Goal: Task Accomplishment & Management: Manage account settings

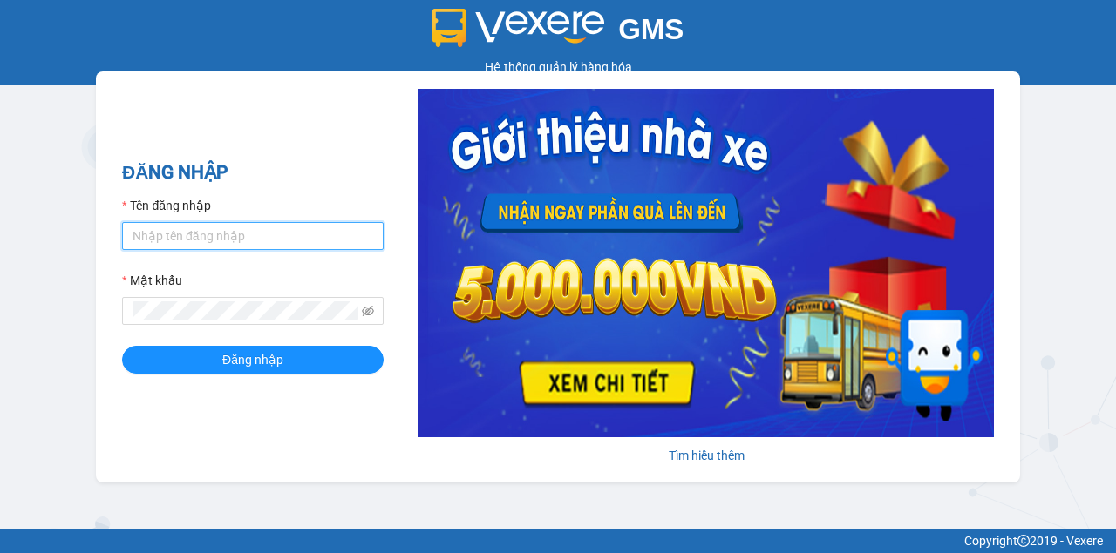
click at [279, 241] on input "Tên đăng nhập" at bounding box center [252, 236] width 261 height 28
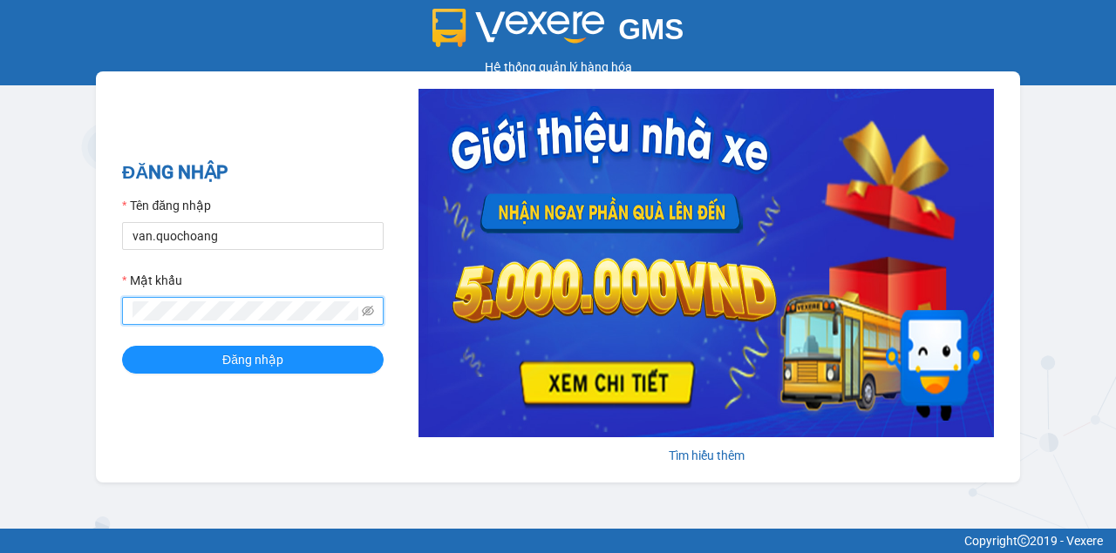
click at [122, 346] on button "Đăng nhập" at bounding box center [252, 360] width 261 height 28
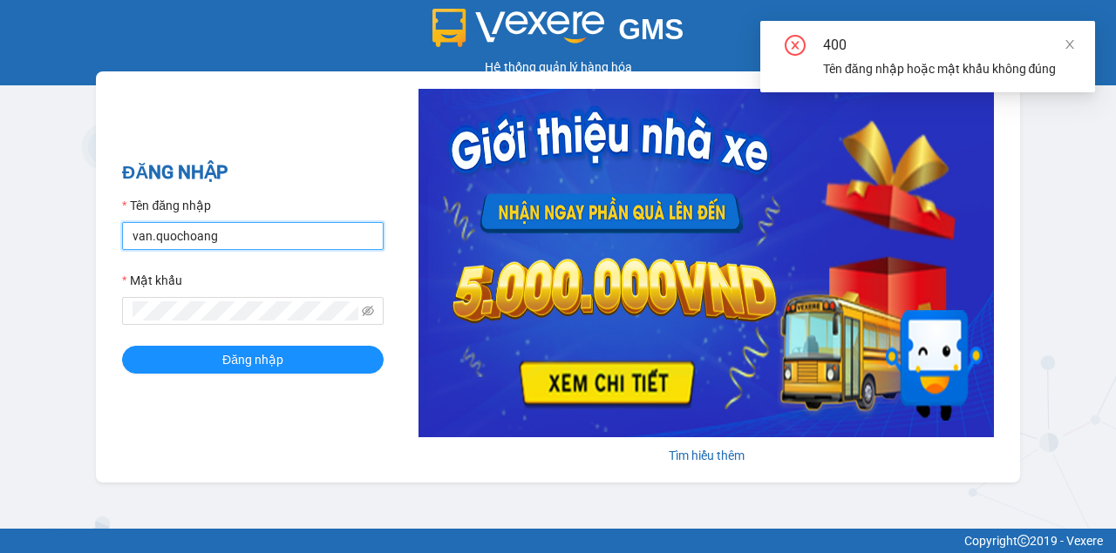
click at [150, 238] on input "van.quochoang" at bounding box center [252, 236] width 261 height 28
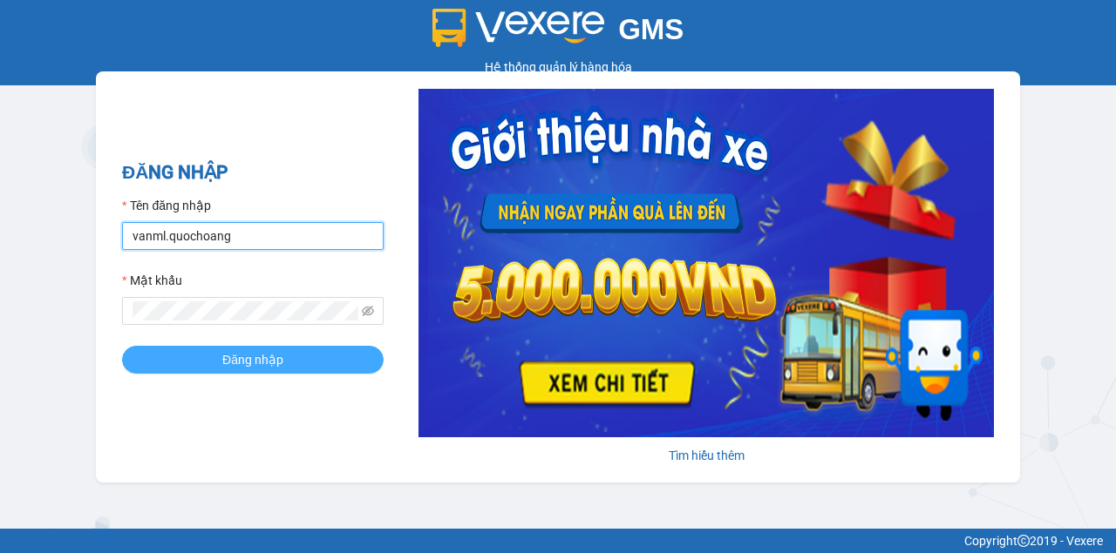
type input "vanml.quochoang"
click at [229, 356] on span "Đăng nhập" at bounding box center [252, 359] width 61 height 19
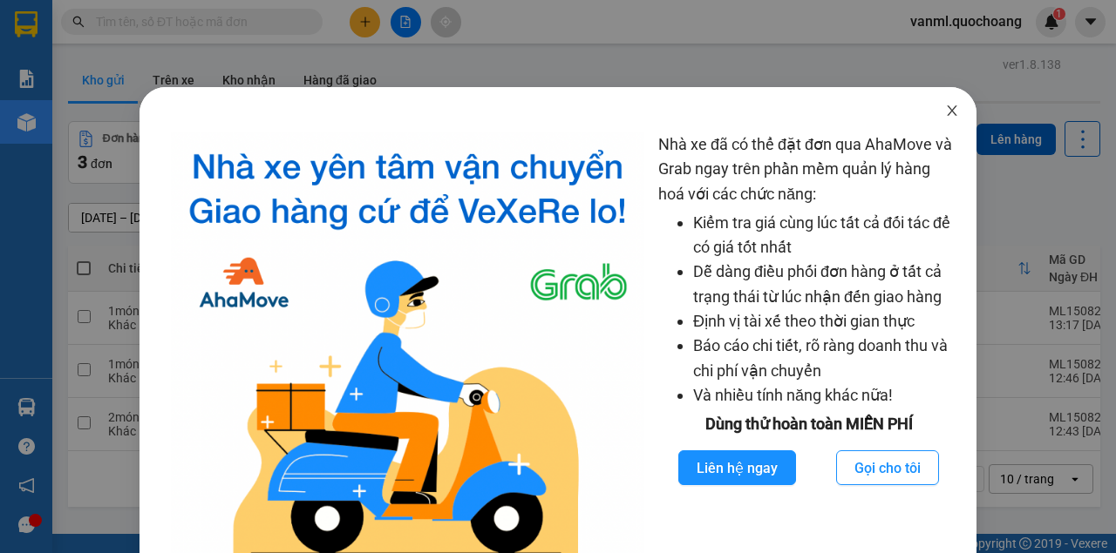
click at [945, 106] on icon "close" at bounding box center [952, 111] width 14 height 14
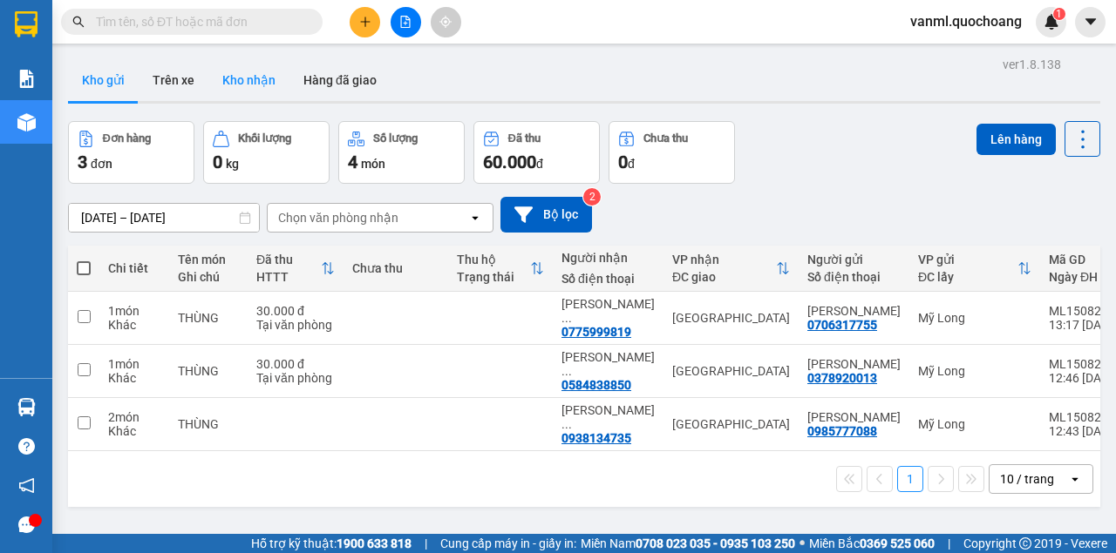
click at [251, 84] on button "Kho nhận" at bounding box center [248, 80] width 81 height 42
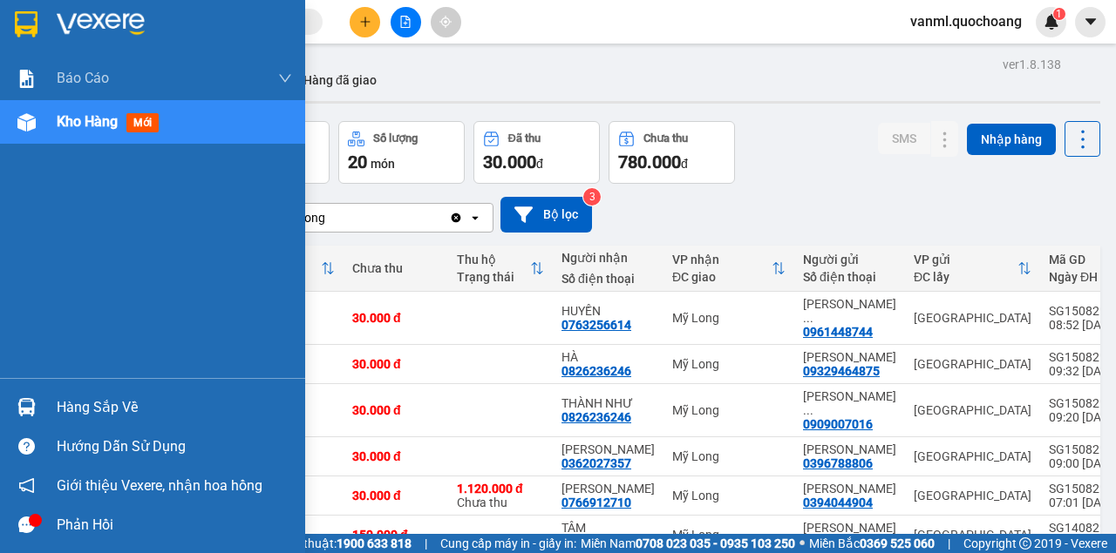
click at [85, 406] on div "Hàng sắp về" at bounding box center [174, 408] width 235 height 26
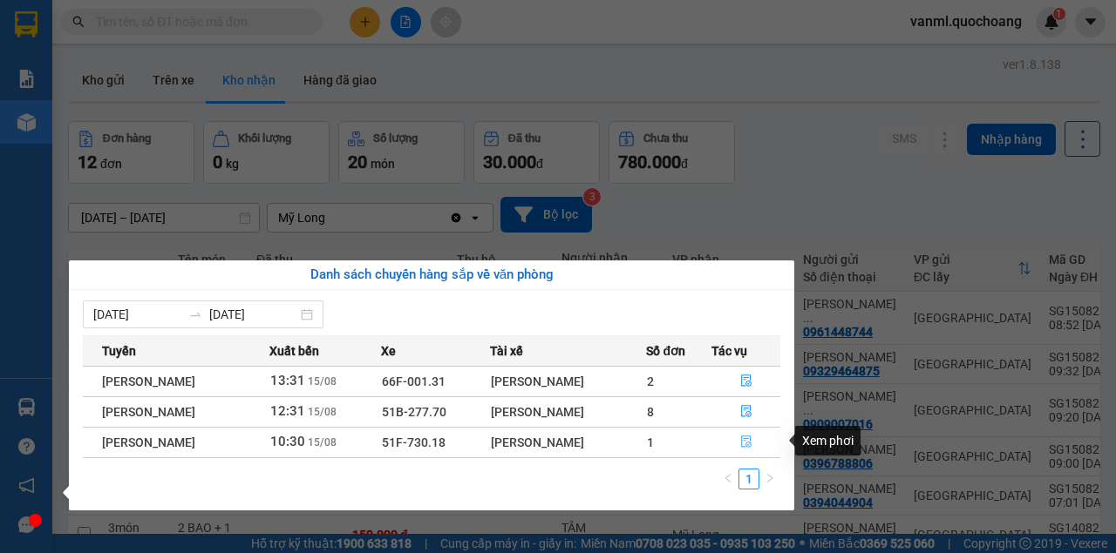
click at [741, 439] on button "button" at bounding box center [745, 443] width 67 height 28
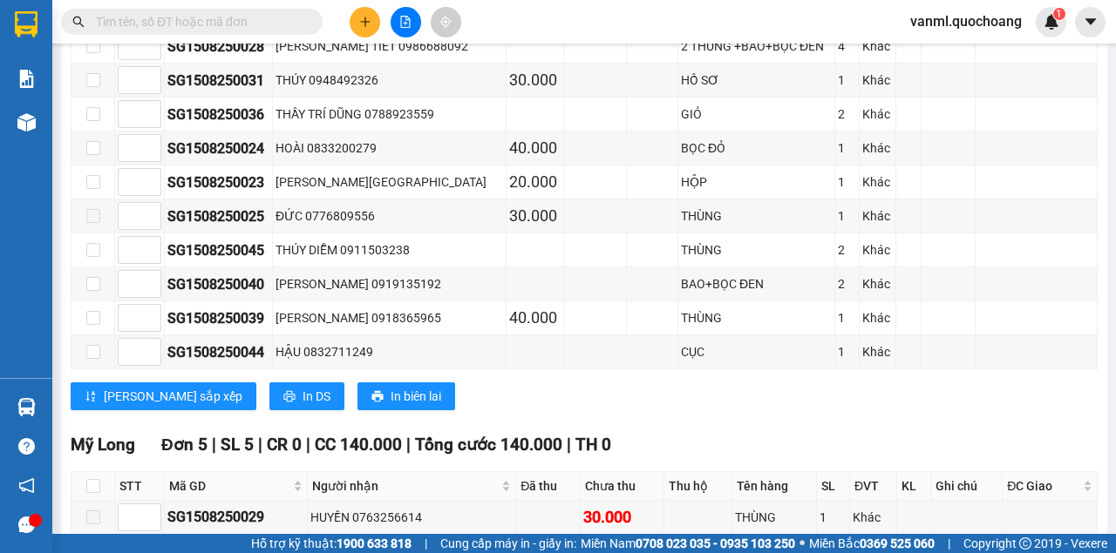
scroll to position [1046, 0]
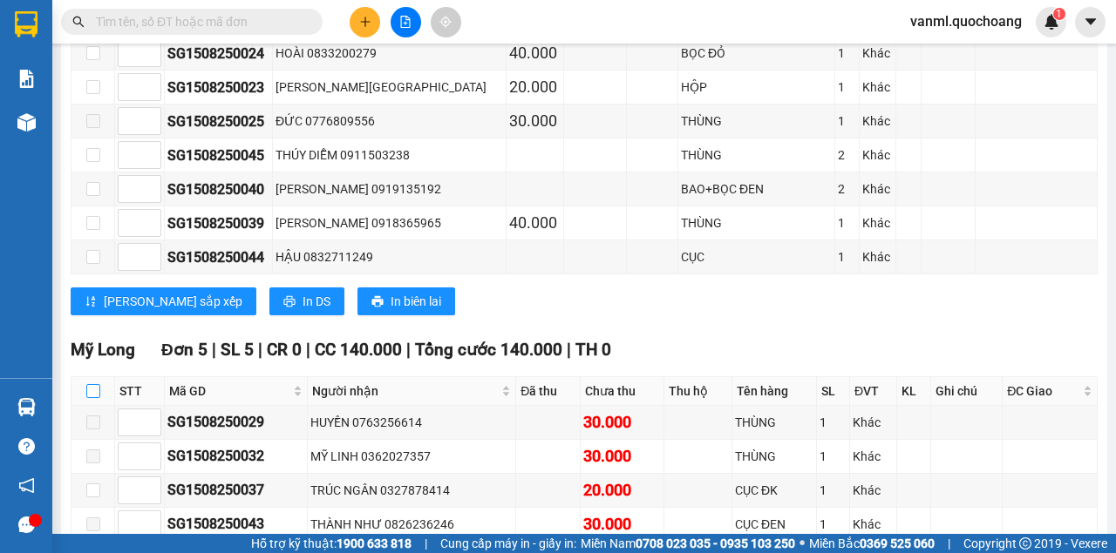
click at [92, 384] on input "checkbox" at bounding box center [93, 391] width 14 height 14
checkbox input "true"
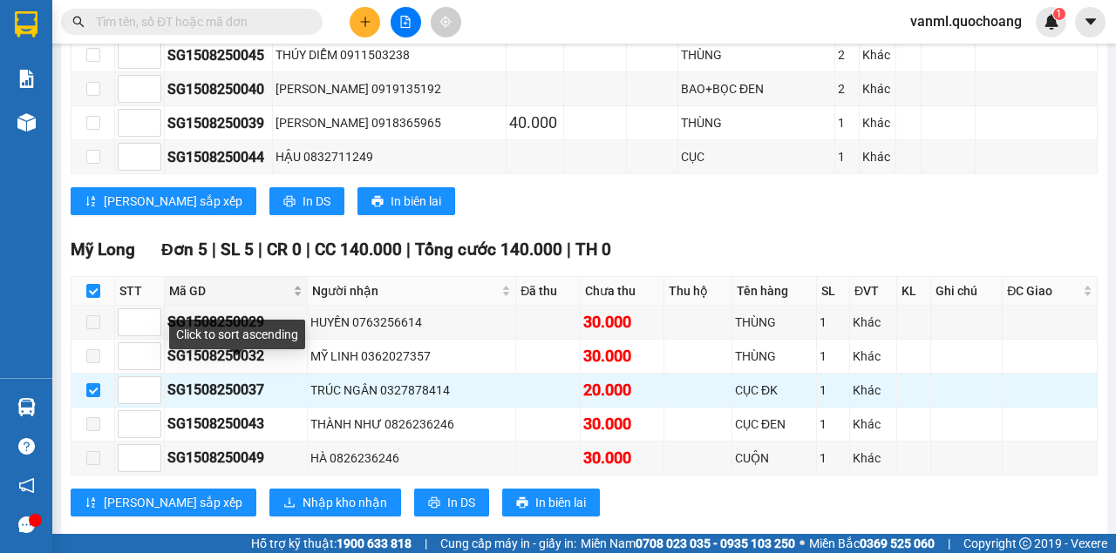
scroll to position [1156, 0]
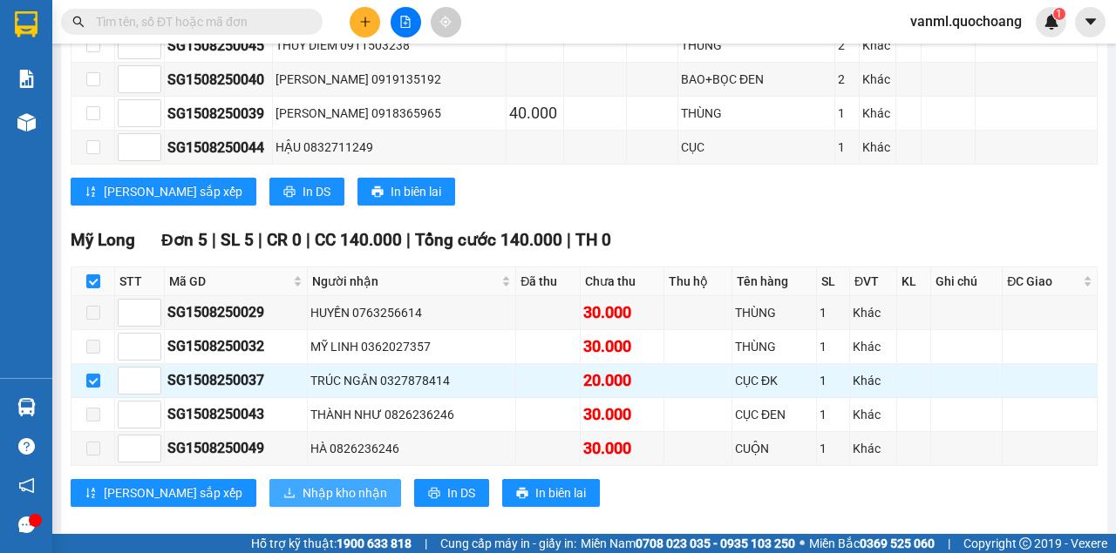
click at [302, 484] on span "Nhập kho nhận" at bounding box center [344, 493] width 85 height 19
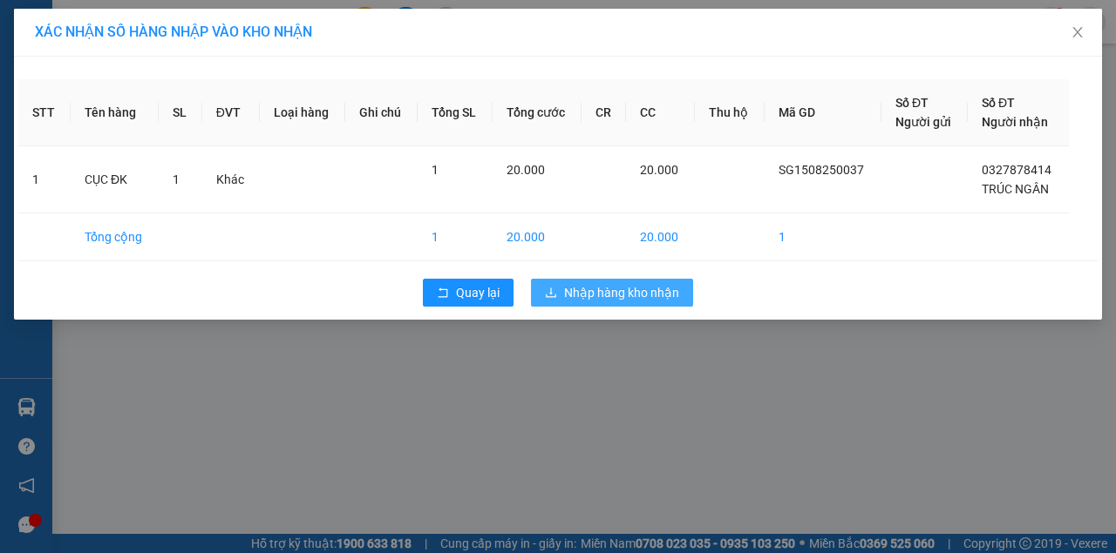
click at [628, 289] on span "Nhập hàng kho nhận" at bounding box center [621, 292] width 115 height 19
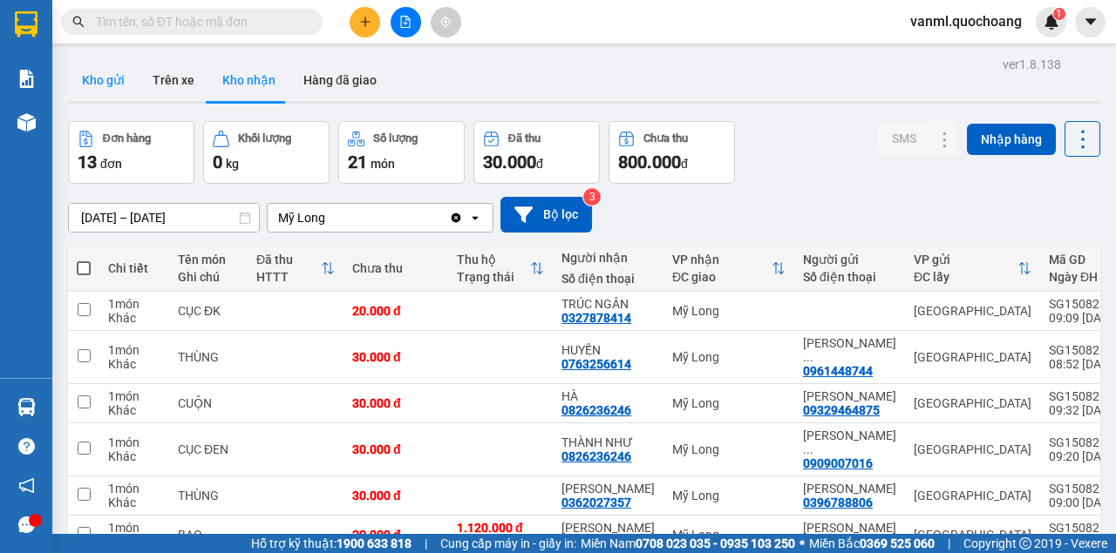
click at [112, 82] on button "Kho gửi" at bounding box center [103, 80] width 71 height 42
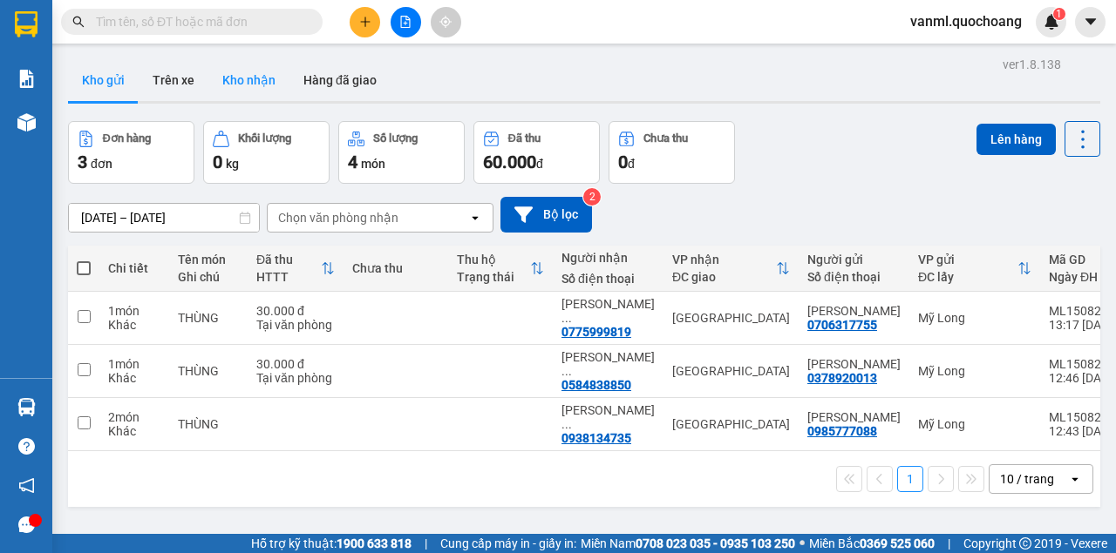
click at [254, 91] on button "Kho nhận" at bounding box center [248, 80] width 81 height 42
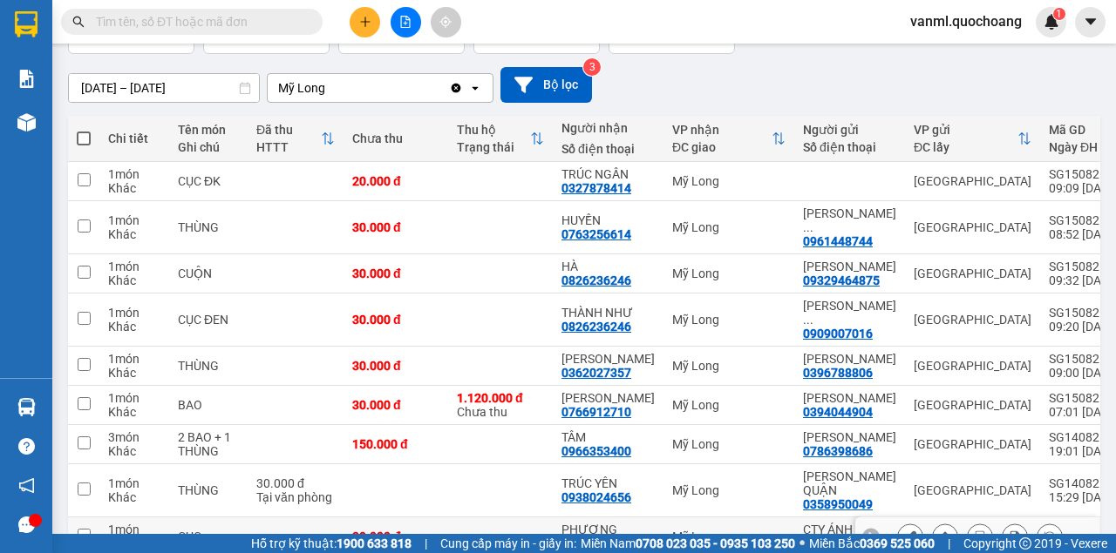
scroll to position [109, 0]
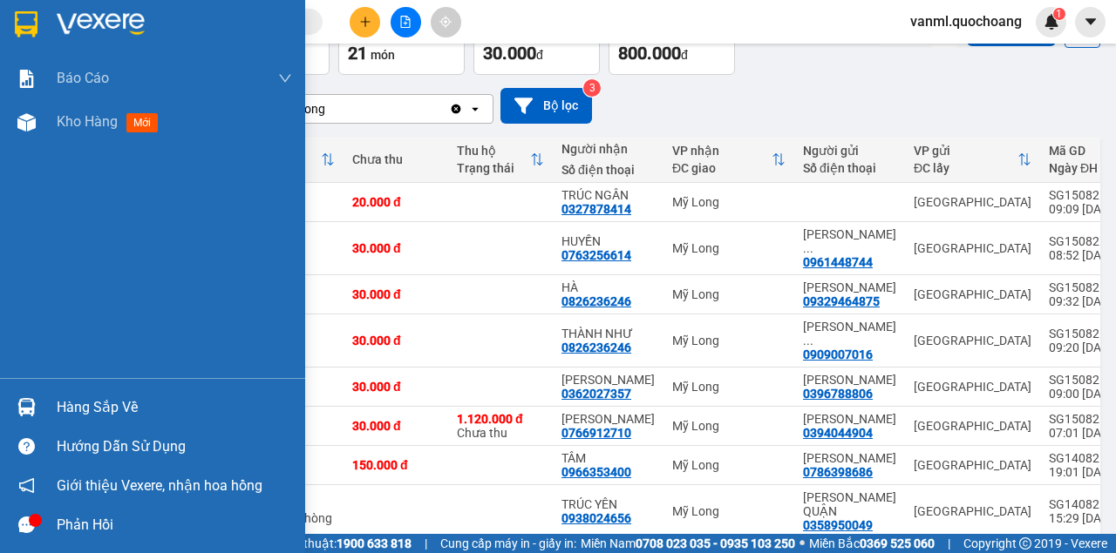
click at [71, 406] on div "Hàng sắp về" at bounding box center [174, 408] width 235 height 26
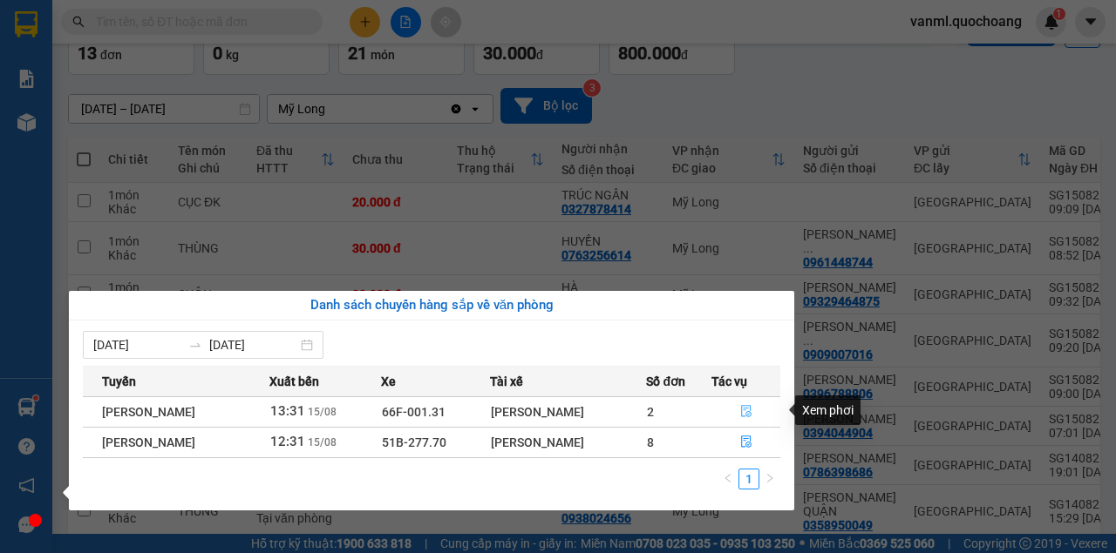
click at [751, 413] on icon "file-done" at bounding box center [746, 411] width 12 height 12
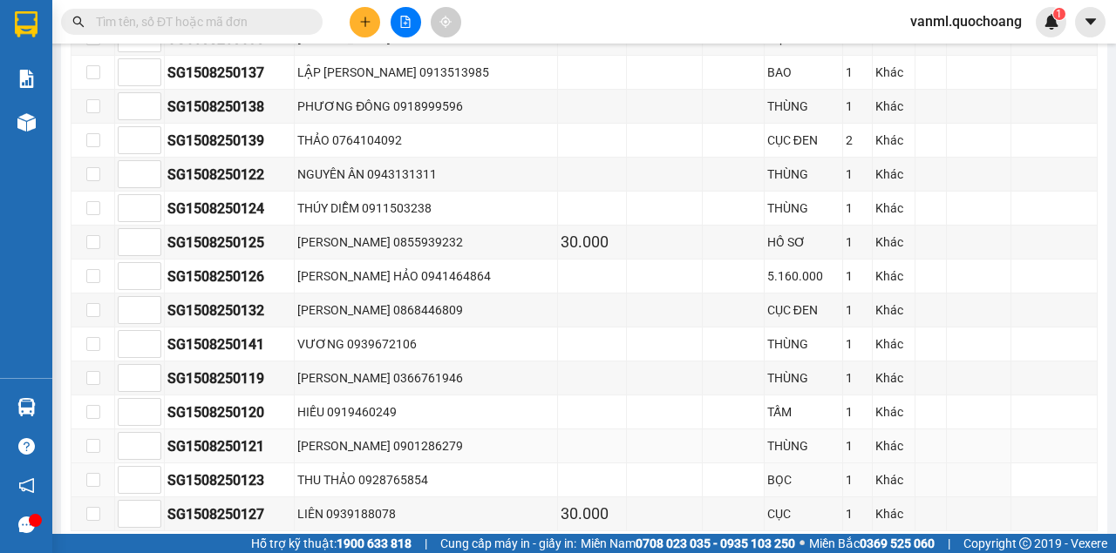
scroll to position [1023, 0]
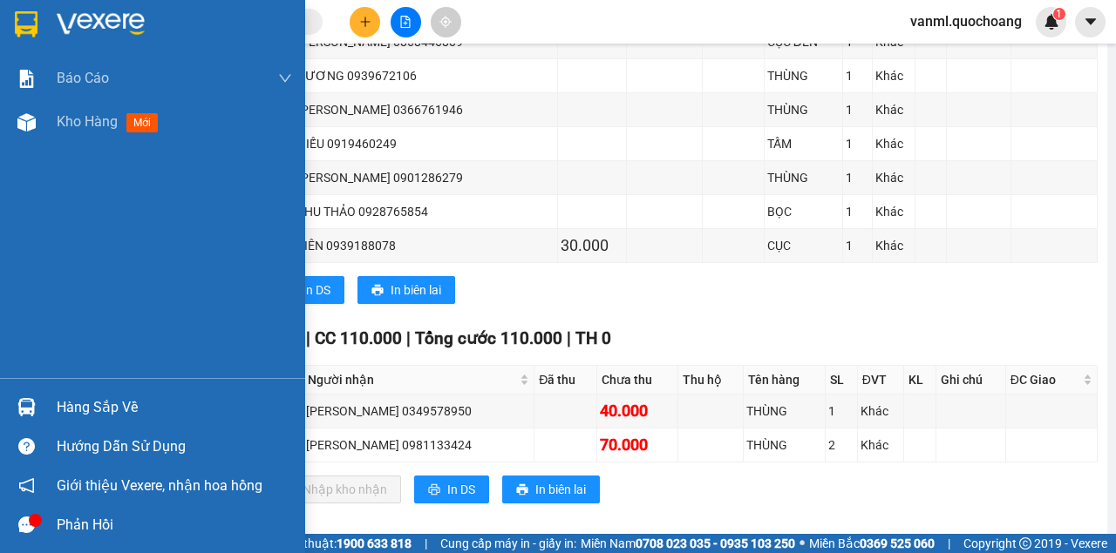
drag, startPoint x: 54, startPoint y: 402, endPoint x: 63, endPoint y: 401, distance: 8.8
click at [56, 402] on div "Hàng sắp về" at bounding box center [152, 407] width 305 height 39
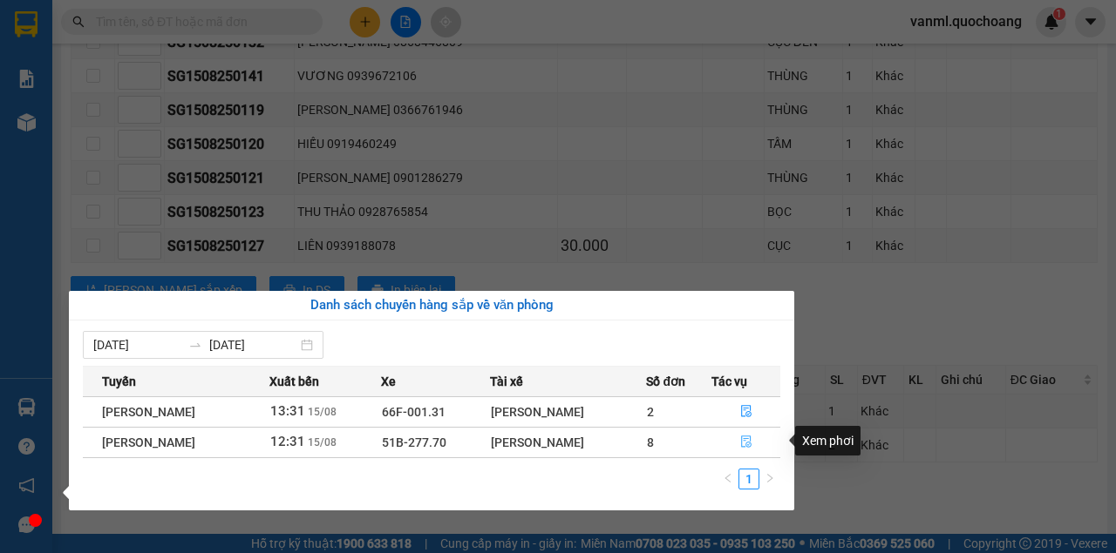
click at [748, 445] on icon "file-done" at bounding box center [746, 442] width 12 height 12
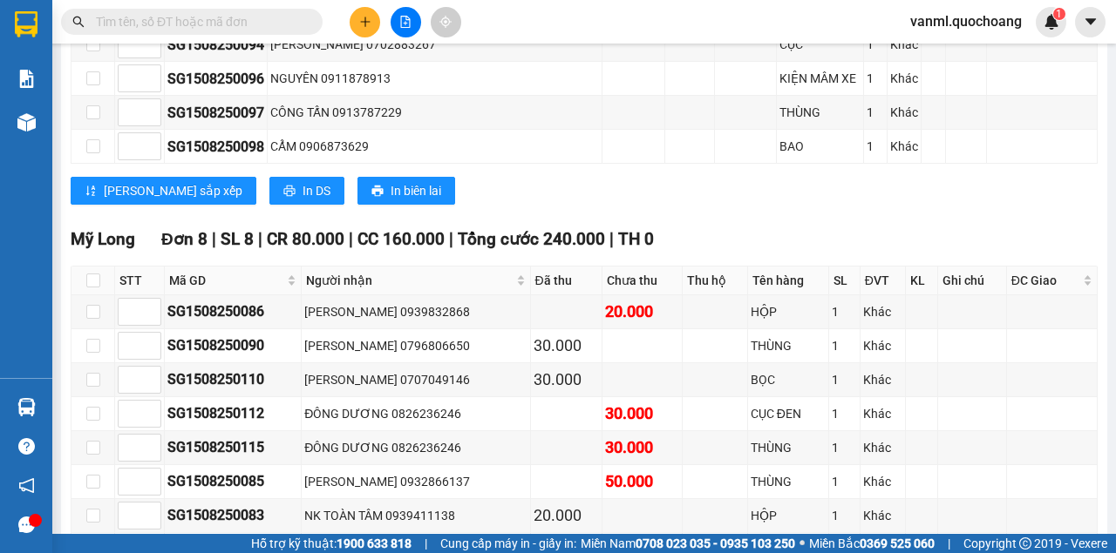
scroll to position [1694, 0]
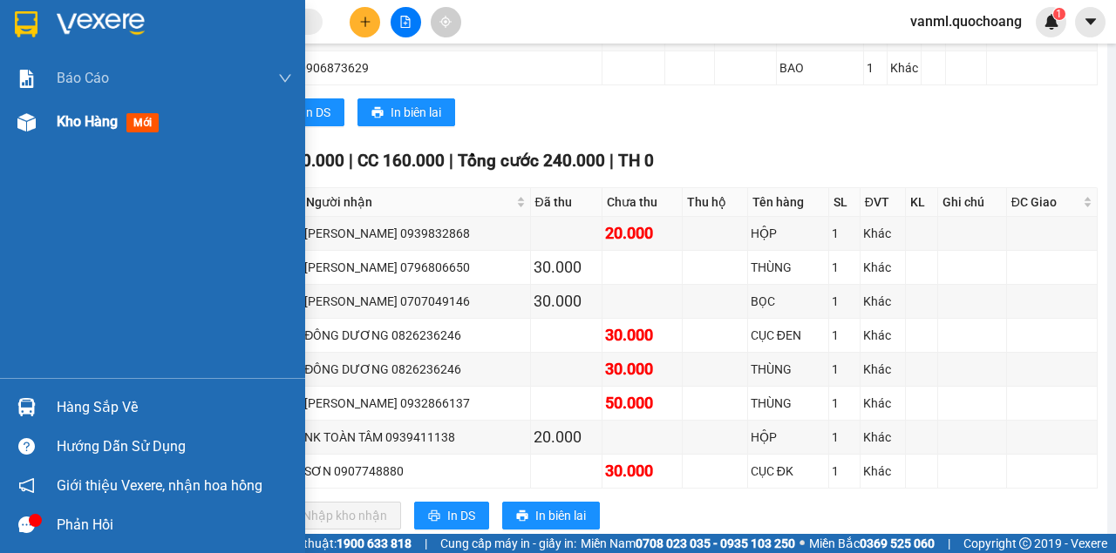
click at [78, 115] on span "Kho hàng" at bounding box center [87, 121] width 61 height 17
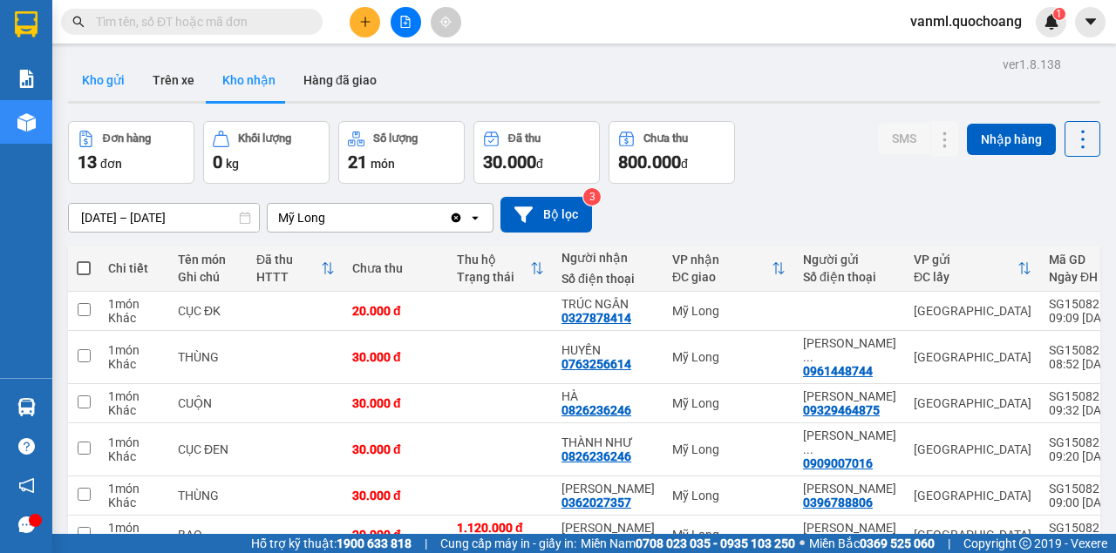
click at [124, 78] on button "Kho gửi" at bounding box center [103, 80] width 71 height 42
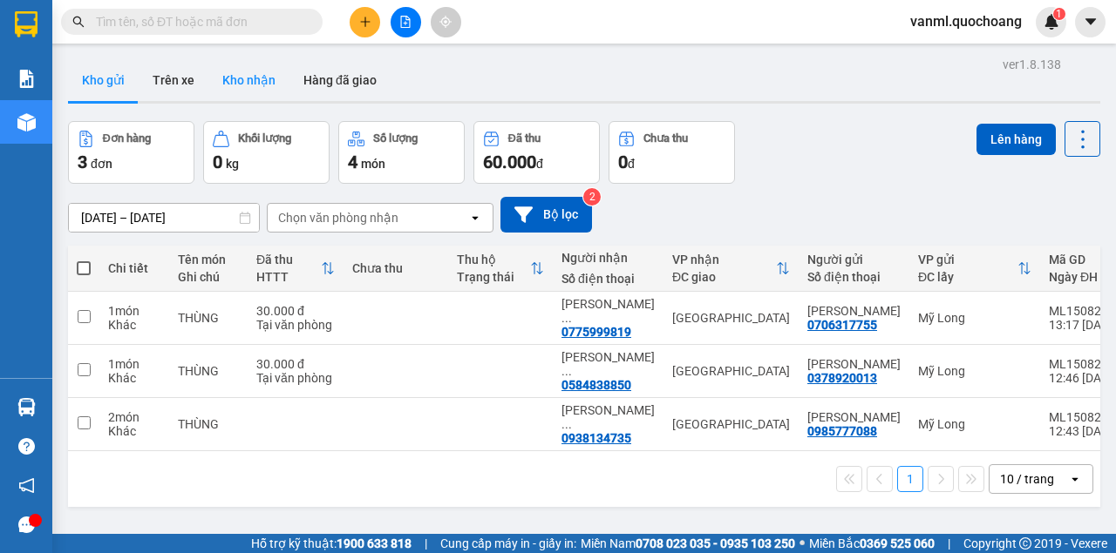
click at [260, 84] on button "Kho nhận" at bounding box center [248, 80] width 81 height 42
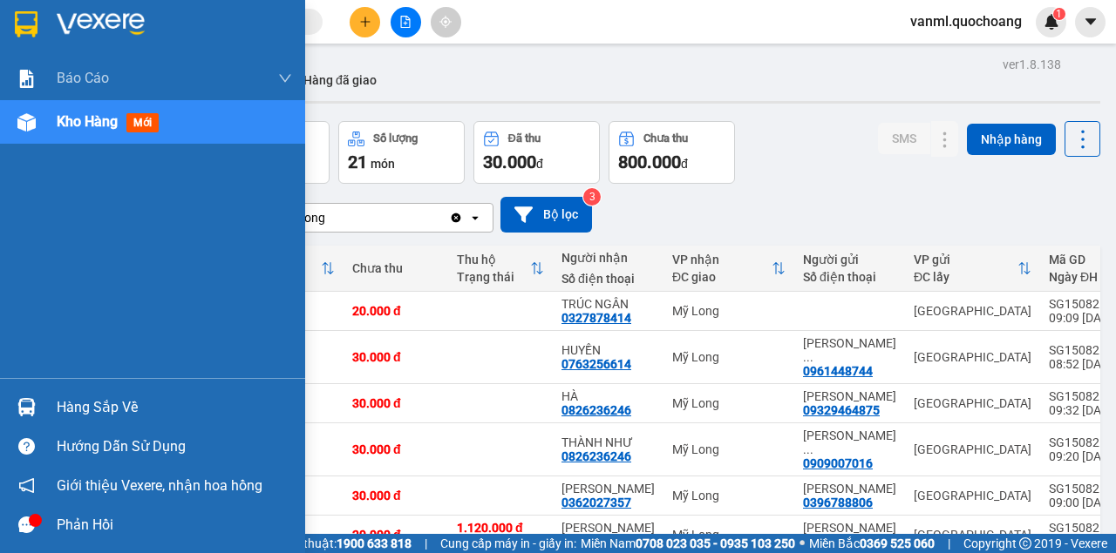
drag, startPoint x: 98, startPoint y: 397, endPoint x: 169, endPoint y: 398, distance: 71.5
click at [98, 397] on div "Hàng sắp về" at bounding box center [174, 408] width 235 height 26
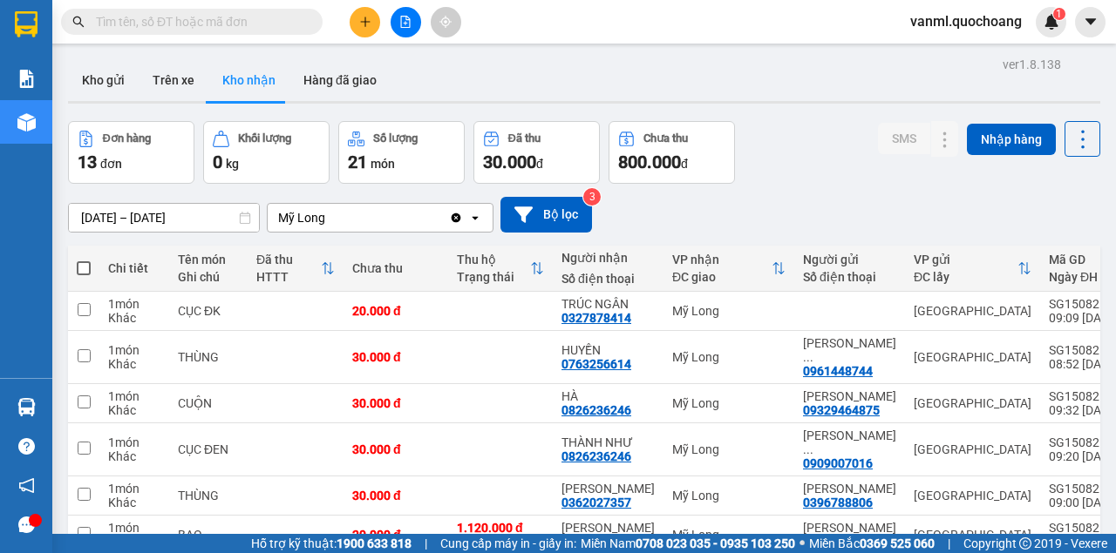
click at [784, 219] on section "Kết quả tìm kiếm ( 0 ) Bộ lọc No Data vanml.quochoang 1 Báo cáo Báo cáo dòng ti…" at bounding box center [558, 276] width 1116 height 553
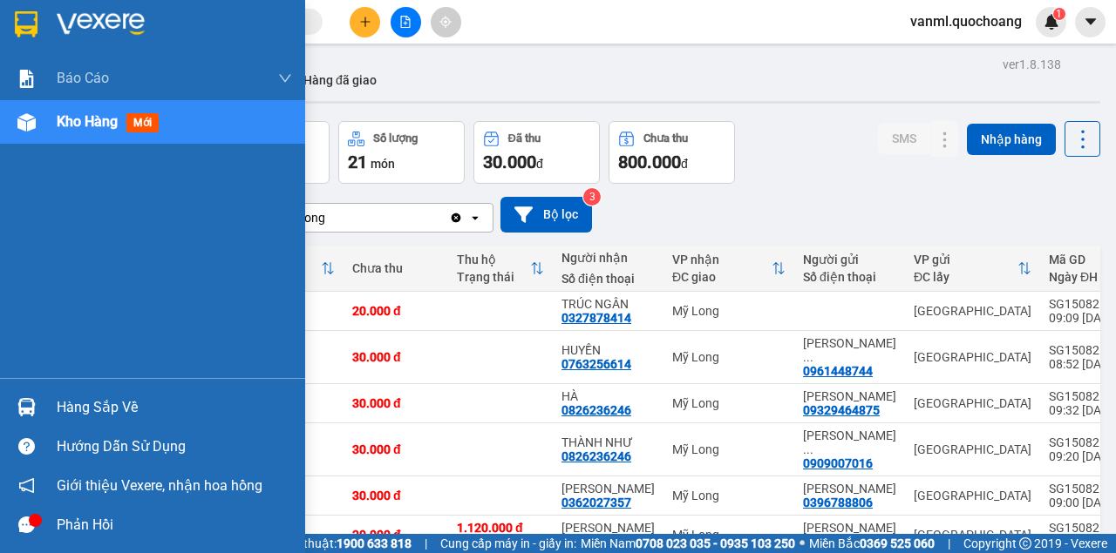
drag, startPoint x: 75, startPoint y: 413, endPoint x: 92, endPoint y: 408, distance: 18.2
click at [82, 411] on div "Hàng sắp về" at bounding box center [174, 408] width 235 height 26
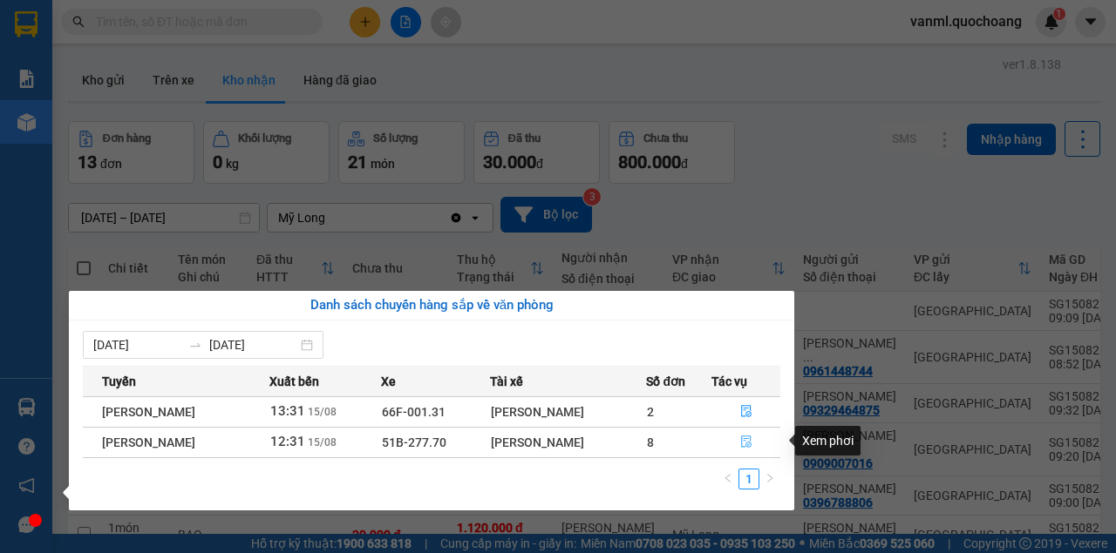
click at [752, 442] on icon "file-done" at bounding box center [746, 442] width 12 height 12
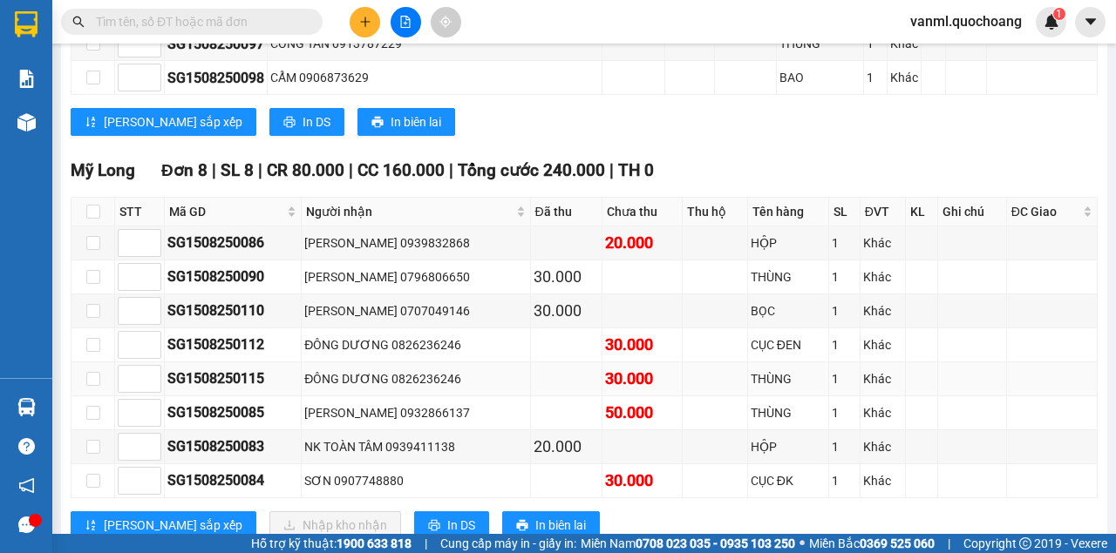
scroll to position [1685, 0]
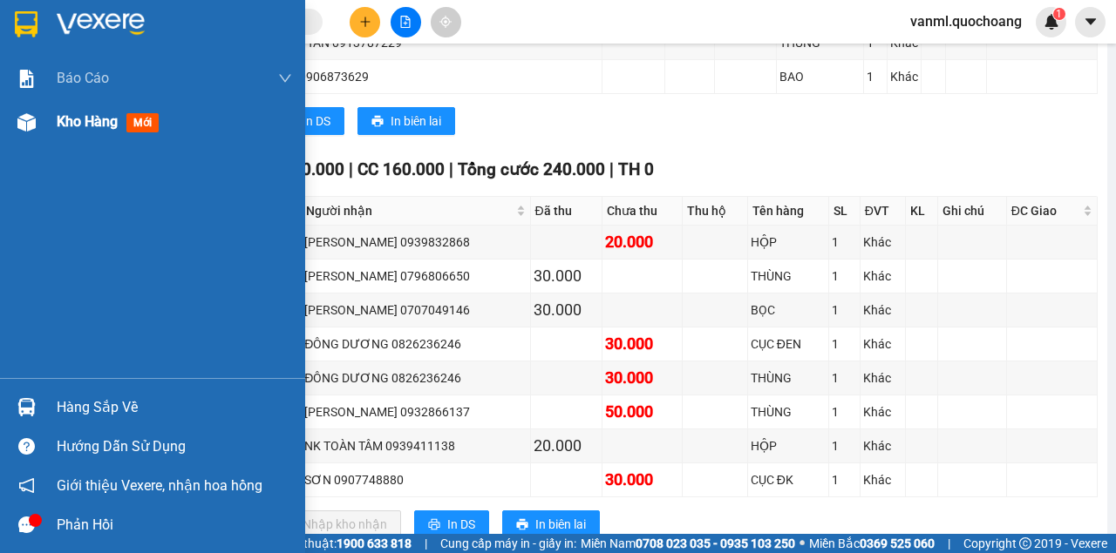
drag, startPoint x: 84, startPoint y: 120, endPoint x: 92, endPoint y: 331, distance: 211.1
click at [84, 120] on span "Kho hàng" at bounding box center [87, 121] width 61 height 17
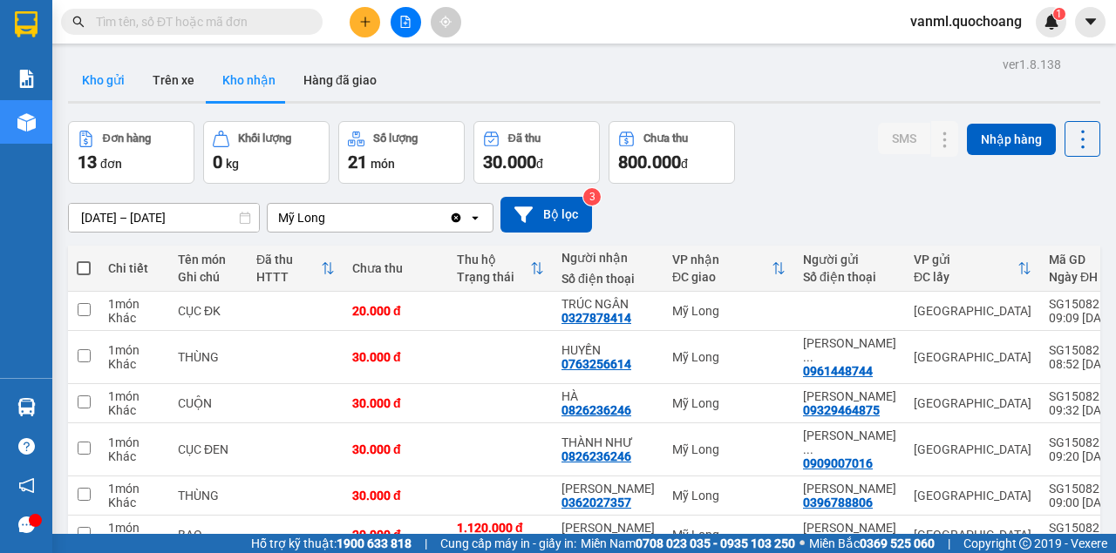
click at [121, 77] on button "Kho gửi" at bounding box center [103, 80] width 71 height 42
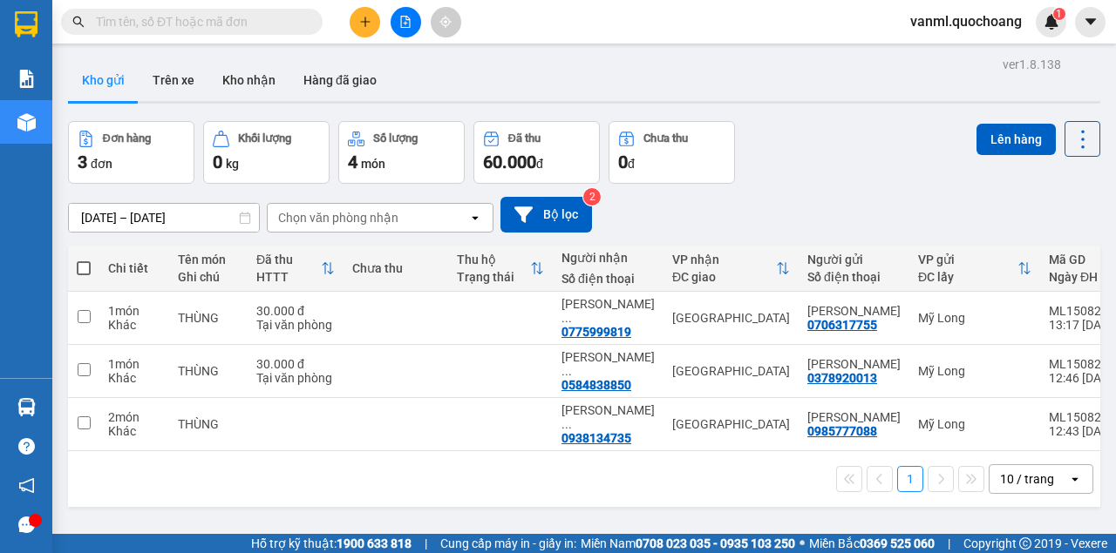
drag, startPoint x: 252, startPoint y: 92, endPoint x: 329, endPoint y: 117, distance: 81.3
click at [252, 91] on button "Kho nhận" at bounding box center [248, 80] width 81 height 42
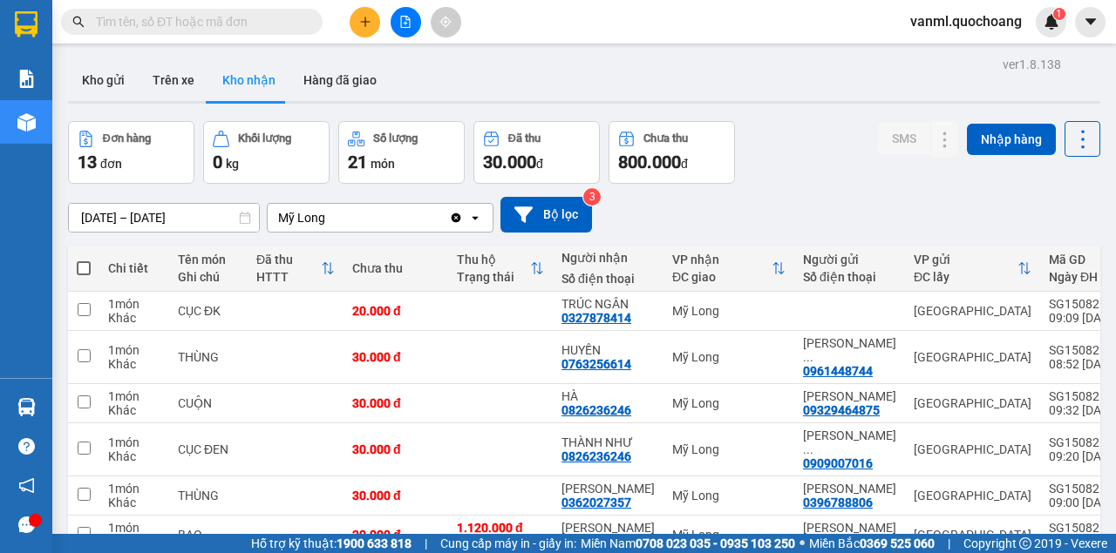
click at [828, 167] on div "Đơn hàng 13 đơn Khối lượng 0 kg Số lượng 21 món Đã thu 30.000 đ Chưa thu 800.00…" at bounding box center [584, 152] width 1032 height 63
click at [93, 66] on button "Kho gửi" at bounding box center [103, 80] width 71 height 42
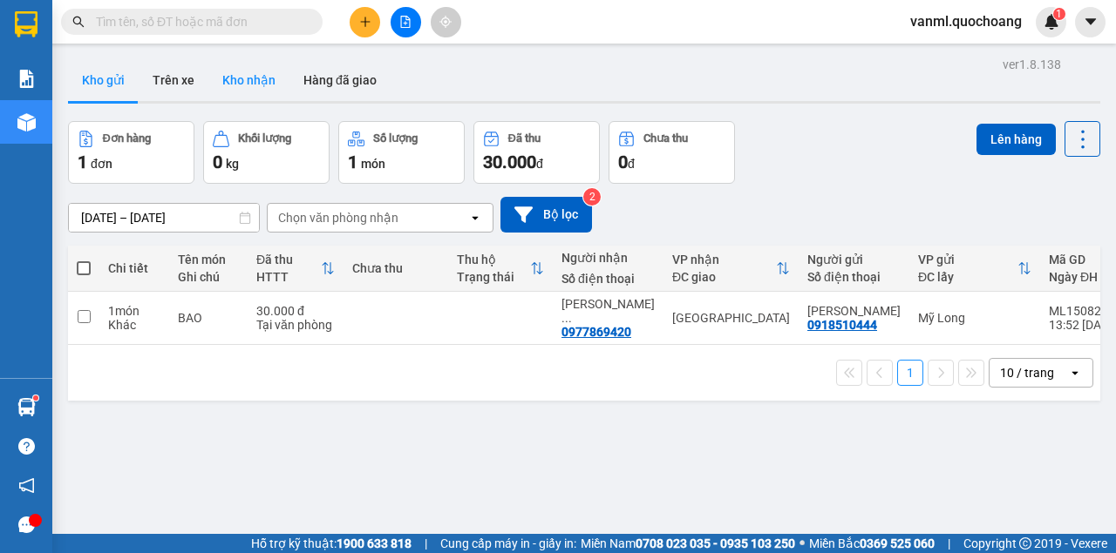
click at [236, 82] on button "Kho nhận" at bounding box center [248, 80] width 81 height 42
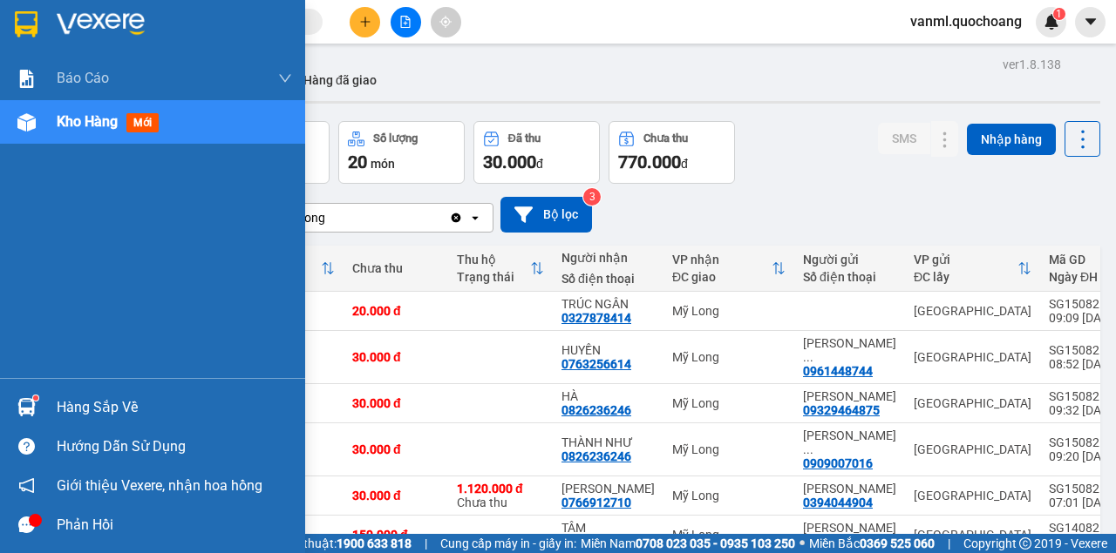
click at [90, 406] on div "Hàng sắp về" at bounding box center [174, 408] width 235 height 26
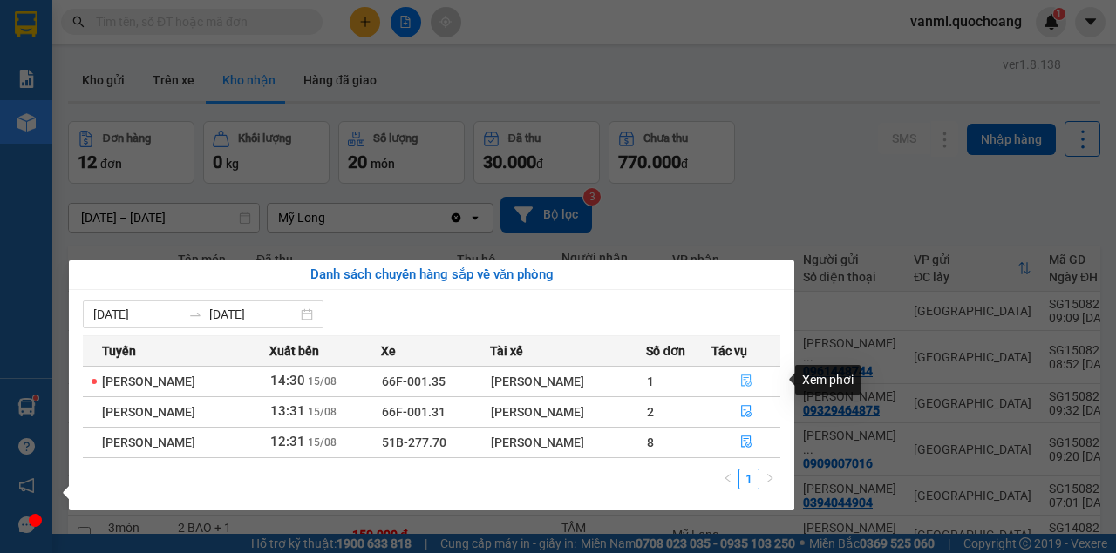
click at [732, 379] on button "button" at bounding box center [745, 382] width 67 height 28
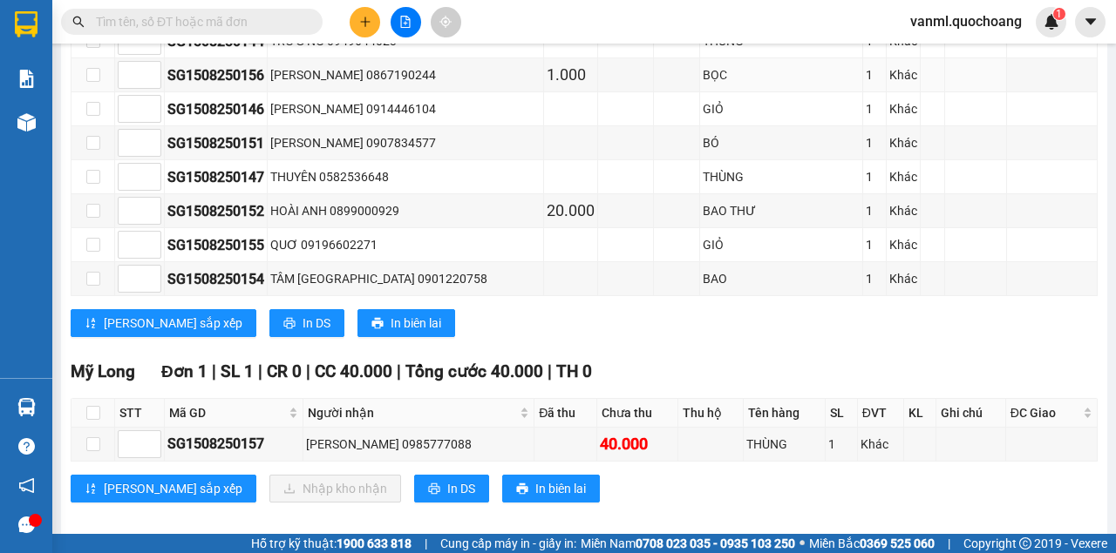
scroll to position [965, 0]
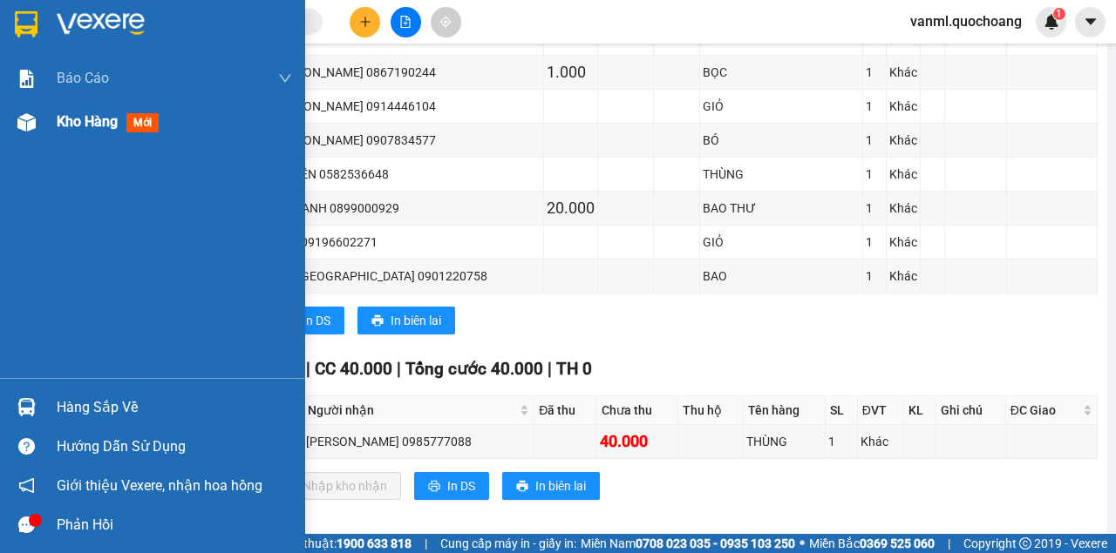
click at [75, 119] on span "Kho hàng" at bounding box center [87, 121] width 61 height 17
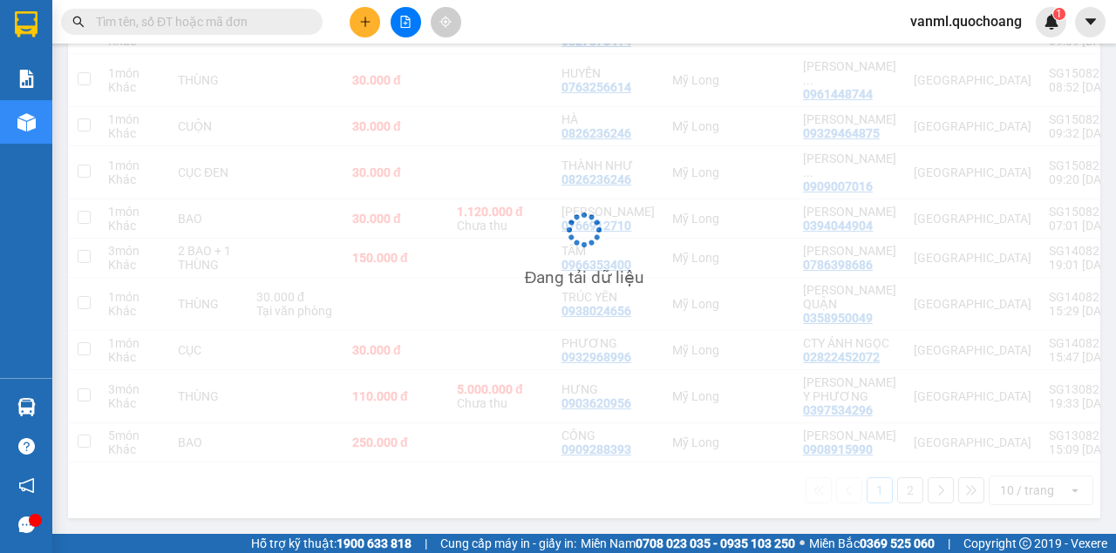
scroll to position [356, 0]
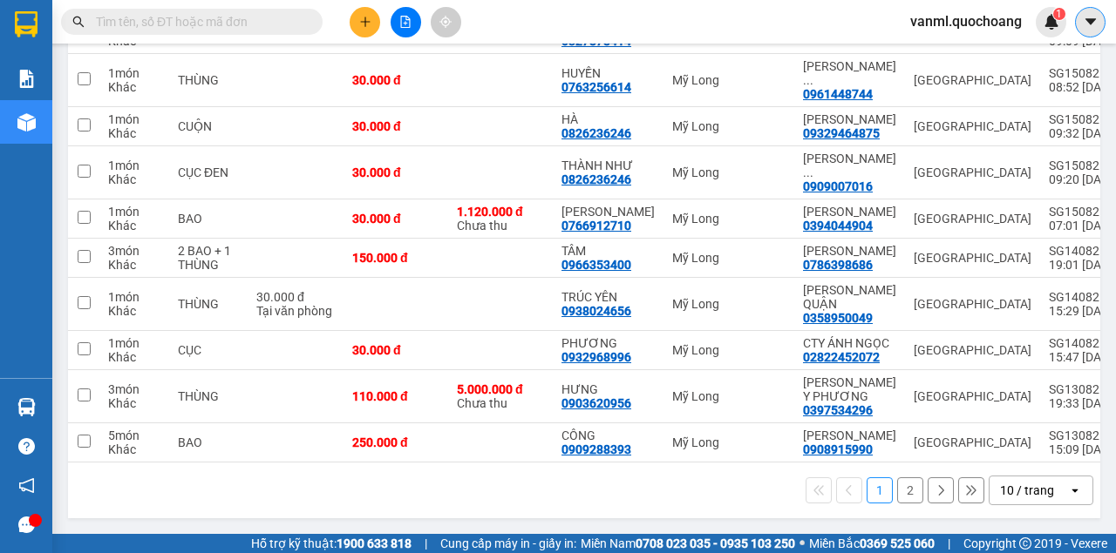
click at [1090, 16] on icon "caret-down" at bounding box center [1091, 22] width 16 height 16
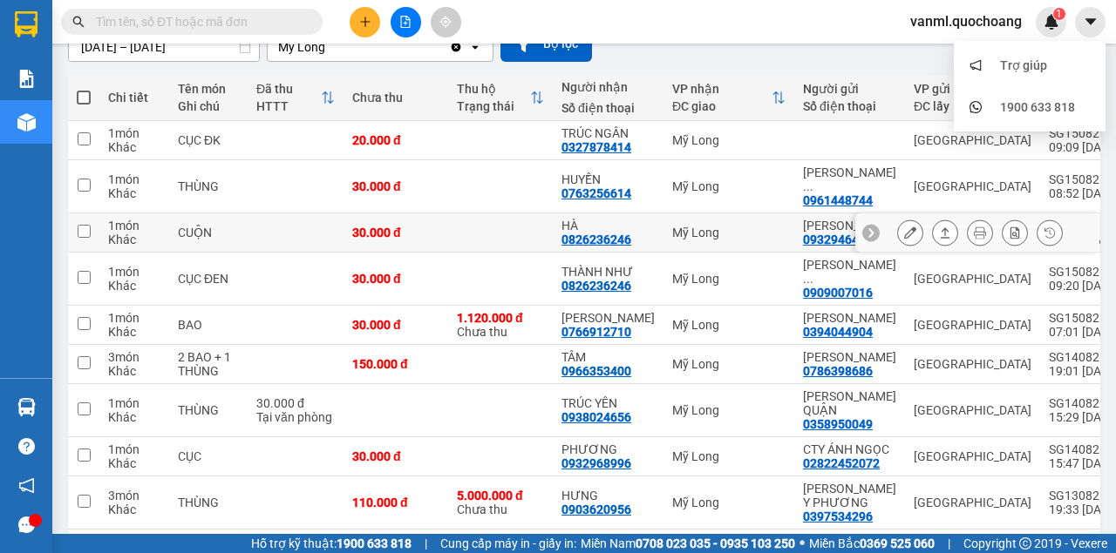
scroll to position [65, 0]
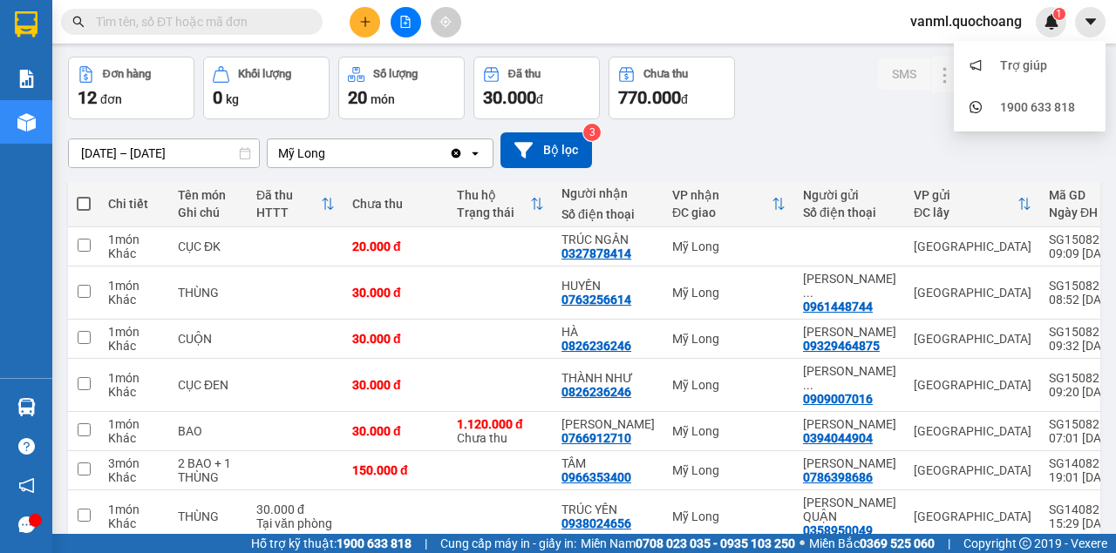
click at [825, 146] on div "[DATE] – [DATE] Press the down arrow key to interact with the calendar and sele…" at bounding box center [584, 150] width 1032 height 36
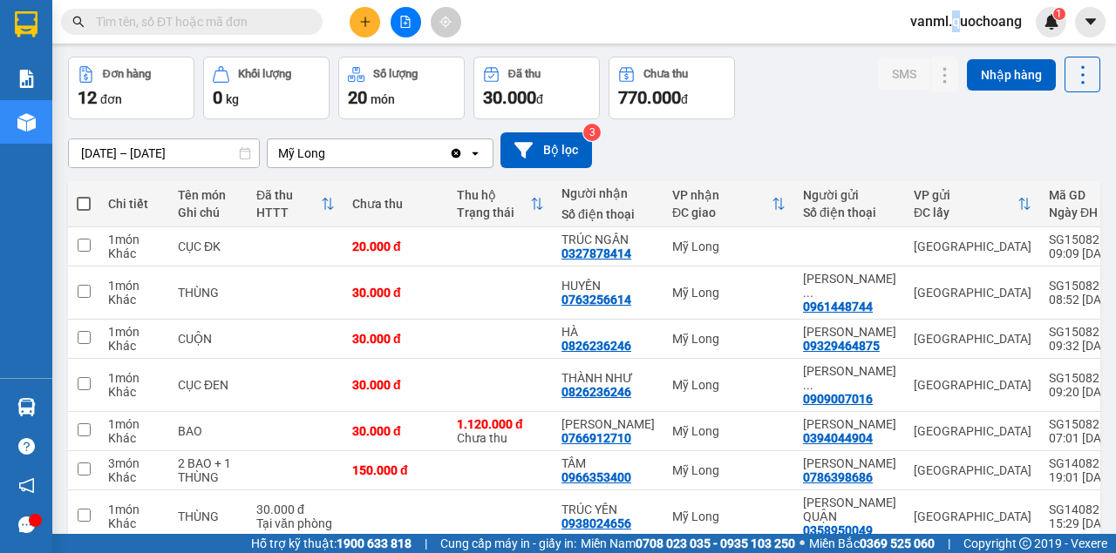
click at [954, 24] on span "vanml.quochoang" at bounding box center [965, 21] width 139 height 22
click at [935, 59] on span "Đăng xuất" at bounding box center [973, 53] width 103 height 19
